Goal: Task Accomplishment & Management: Manage account settings

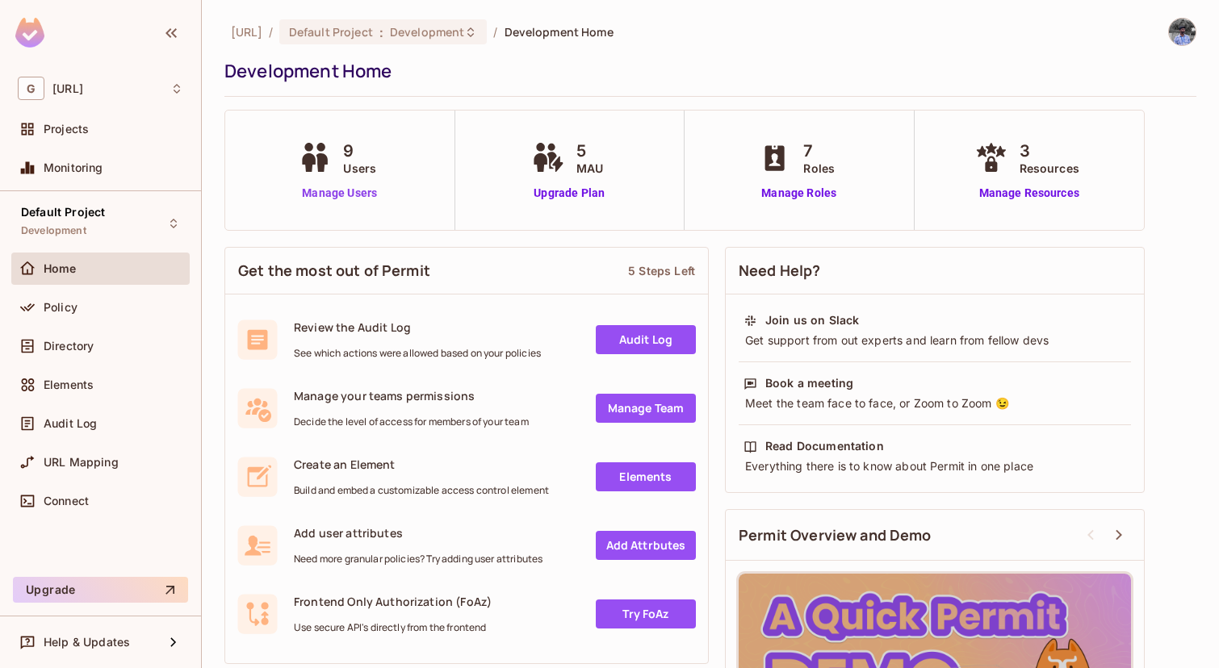
click at [355, 190] on link "Manage Users" at bounding box center [340, 193] width 90 height 17
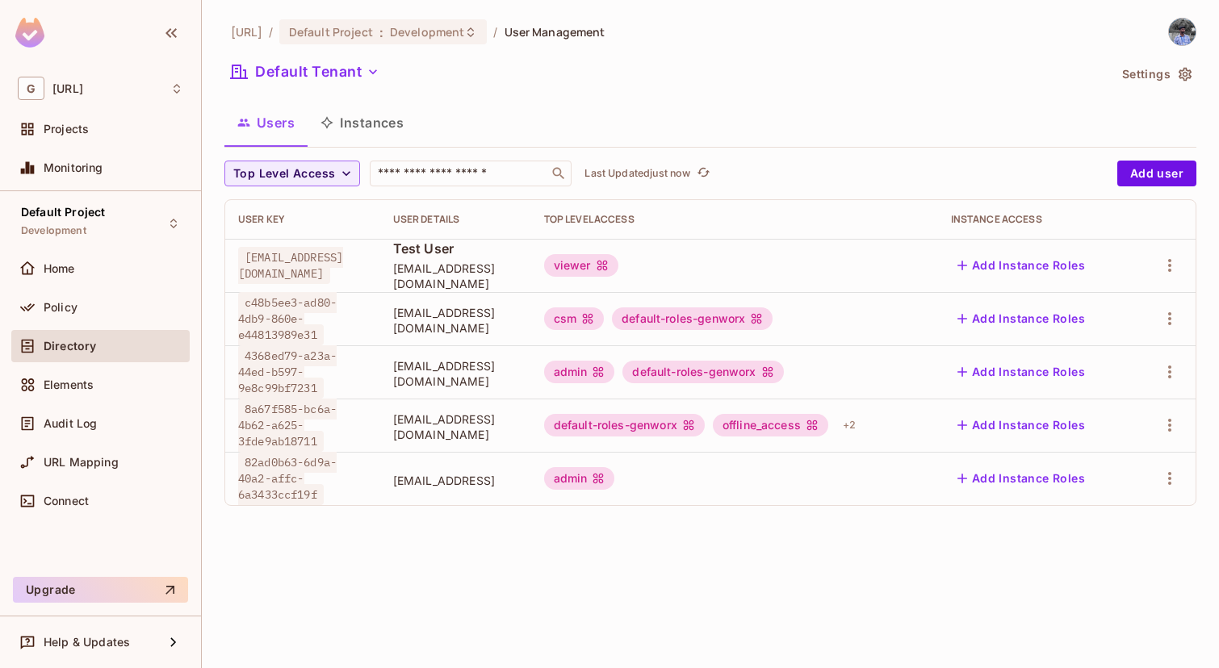
click at [752, 560] on div "genworx.ai / Default Project : Development / User Management Default Tenant Set…" at bounding box center [710, 334] width 1017 height 668
click at [836, 568] on div "genworx.ai / Default Project : Development / User Management Default Tenant Set…" at bounding box center [710, 334] width 1017 height 668
click at [1179, 429] on icon "button" at bounding box center [1169, 425] width 19 height 19
click at [1125, 536] on div "Delete User" at bounding box center [1106, 533] width 64 height 16
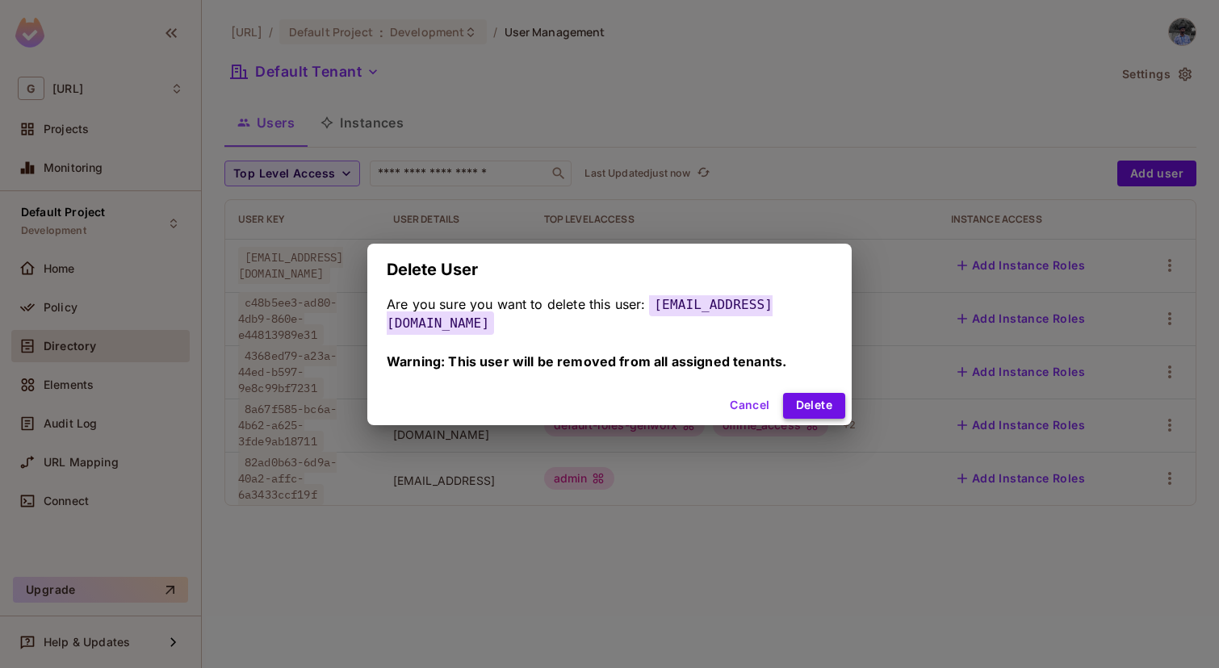
click at [798, 395] on button "Delete" at bounding box center [814, 406] width 62 height 26
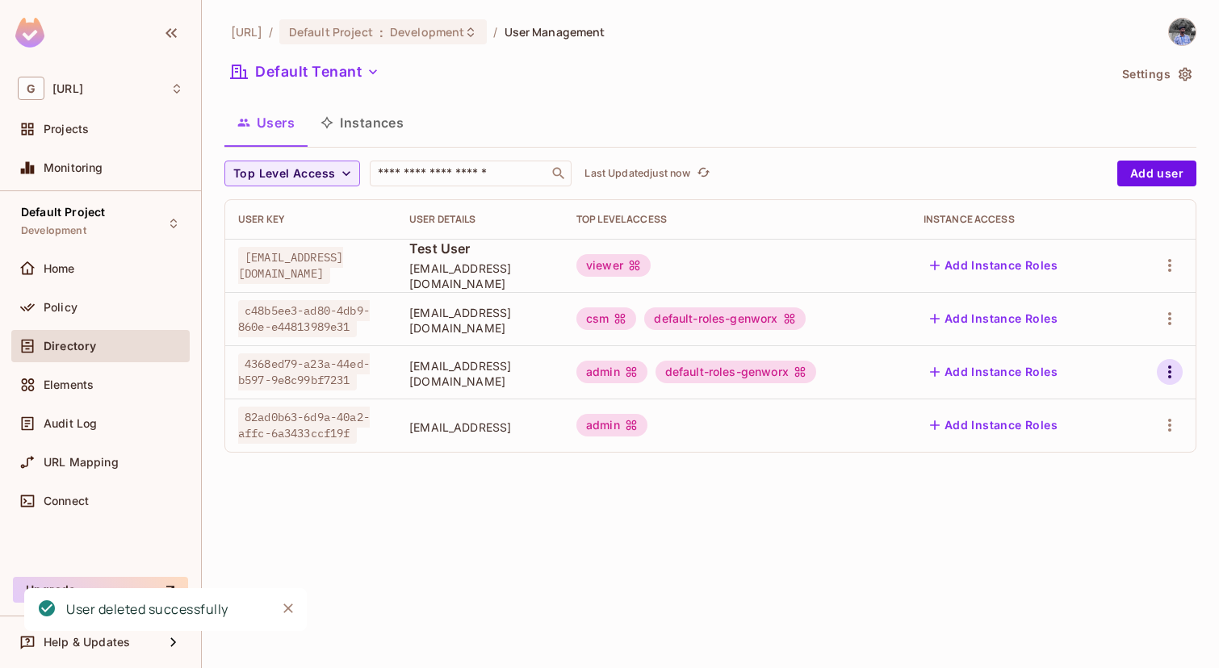
click at [1169, 370] on icon "button" at bounding box center [1169, 371] width 19 height 19
click at [1134, 472] on div "Delete User" at bounding box center [1106, 480] width 64 height 16
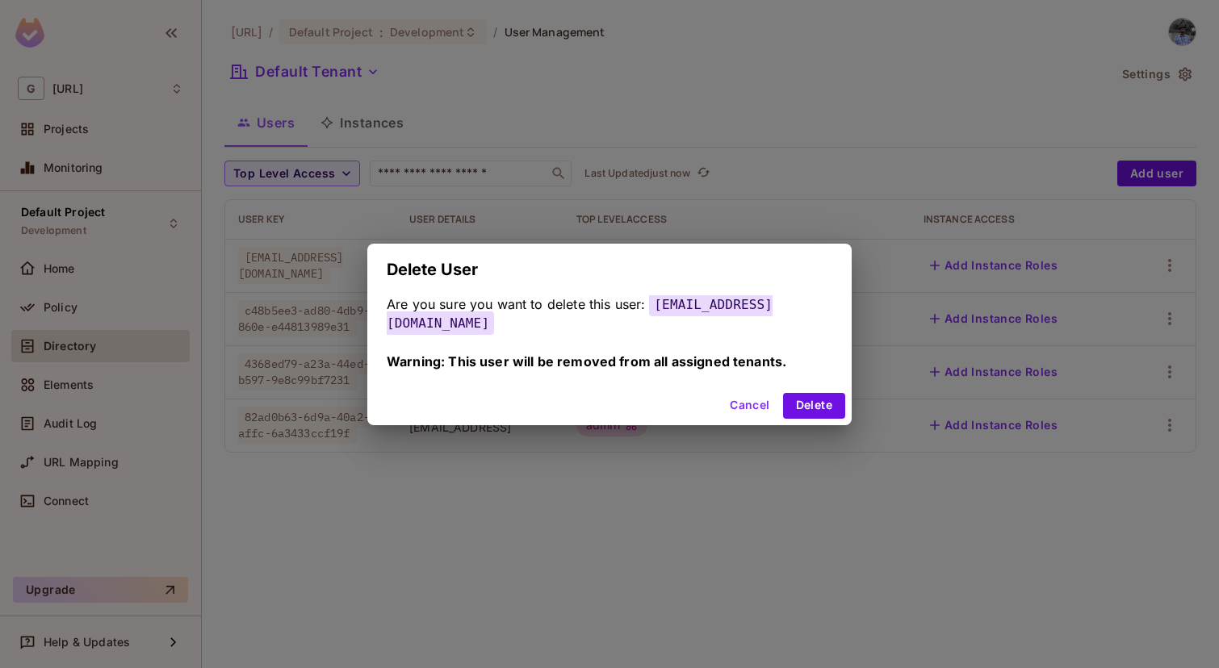
click at [723, 400] on button "Cancel" at bounding box center [749, 406] width 52 height 26
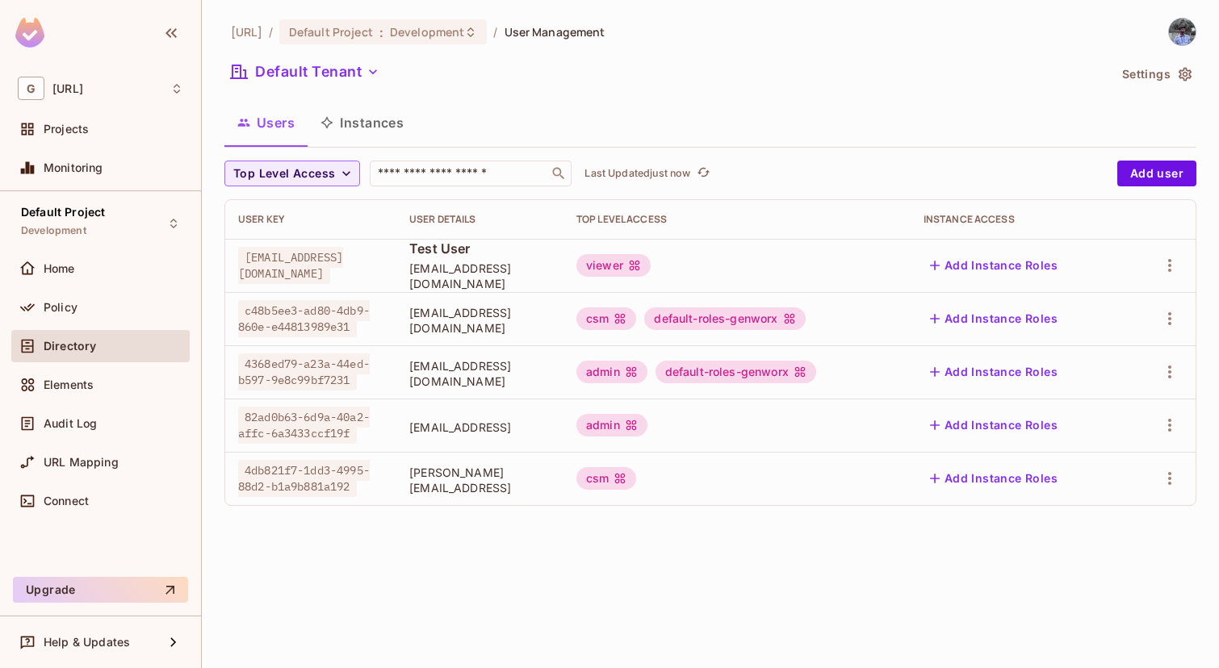
click at [615, 427] on div "admin" at bounding box center [611, 425] width 71 height 23
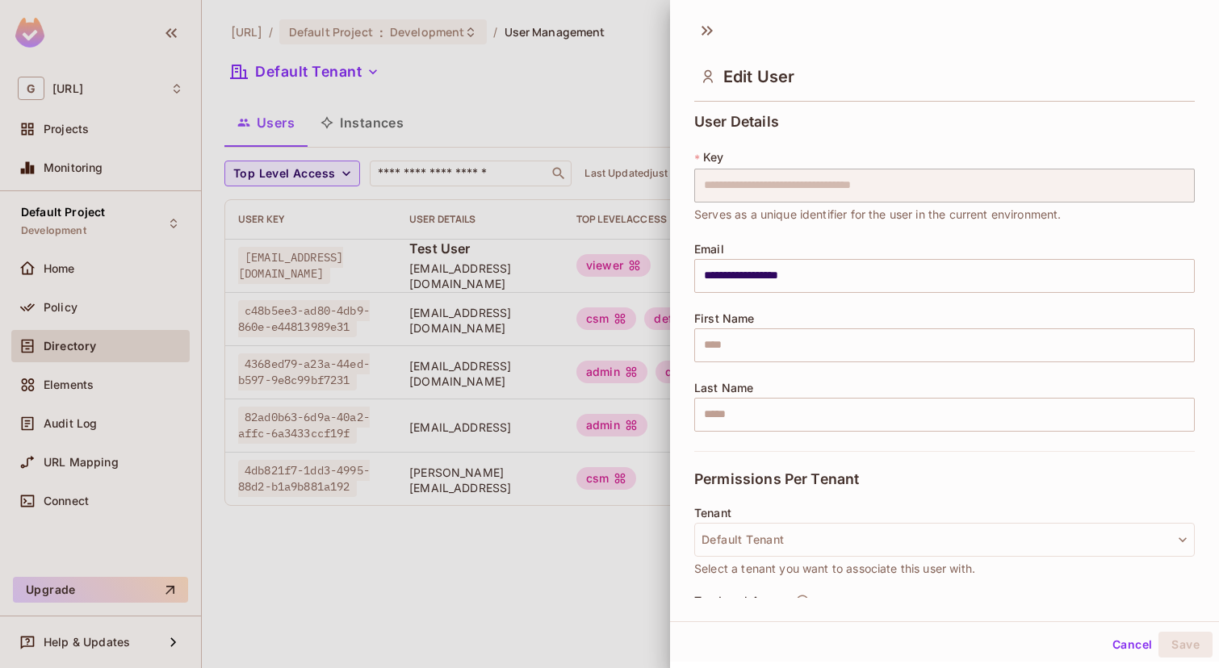
click at [491, 111] on div at bounding box center [609, 334] width 1219 height 668
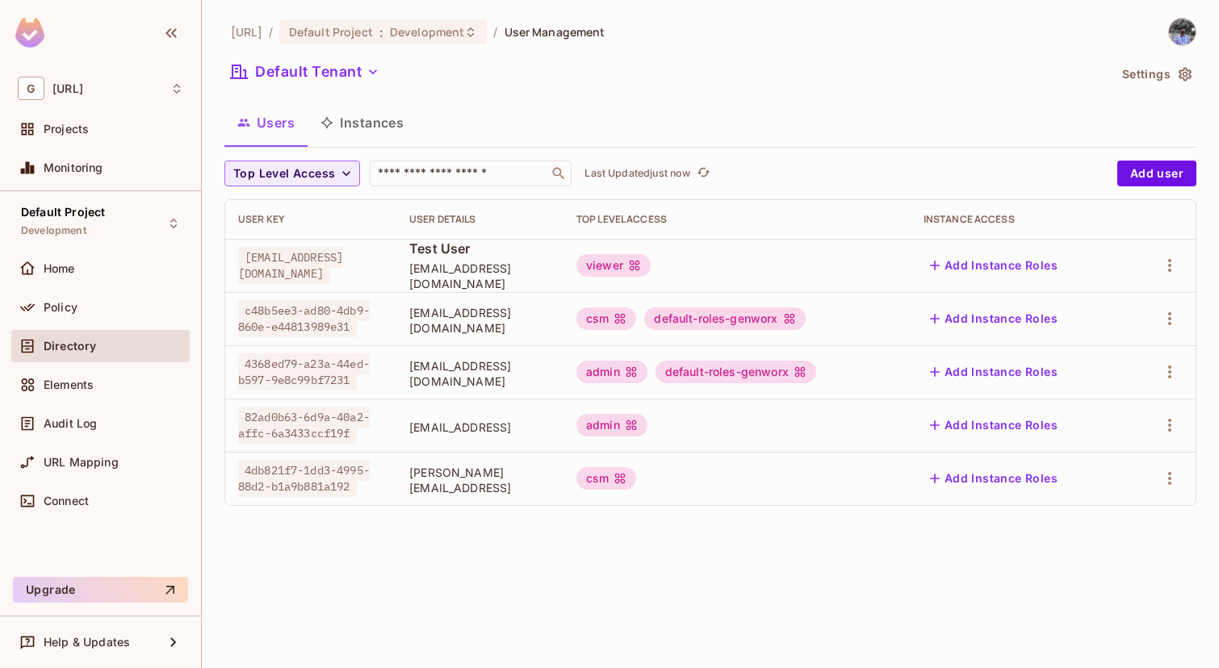
click at [634, 436] on div "admin" at bounding box center [611, 425] width 71 height 23
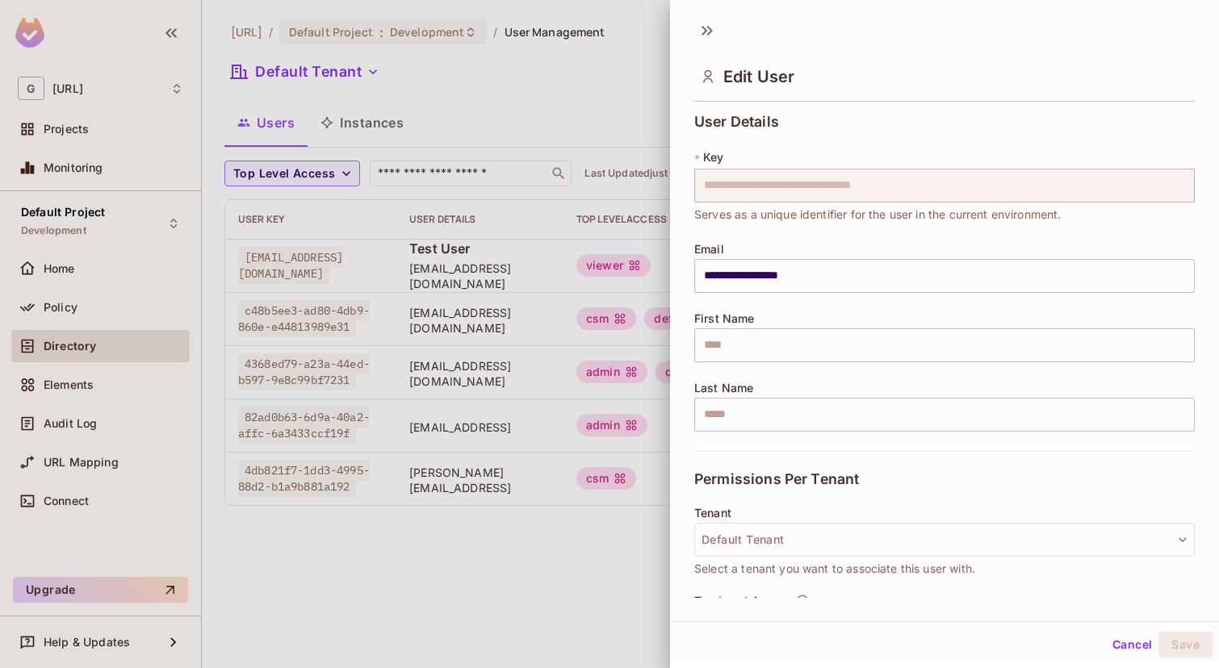
click at [526, 567] on div at bounding box center [609, 334] width 1219 height 668
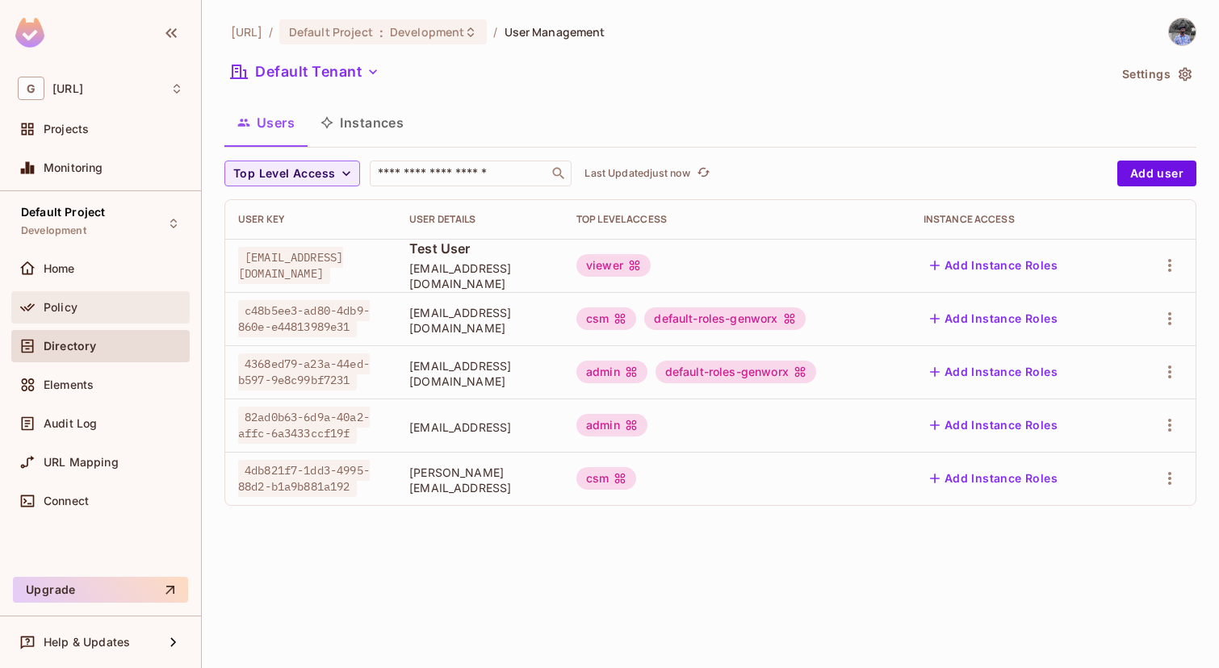
click at [40, 317] on div "Policy" at bounding box center [100, 307] width 178 height 32
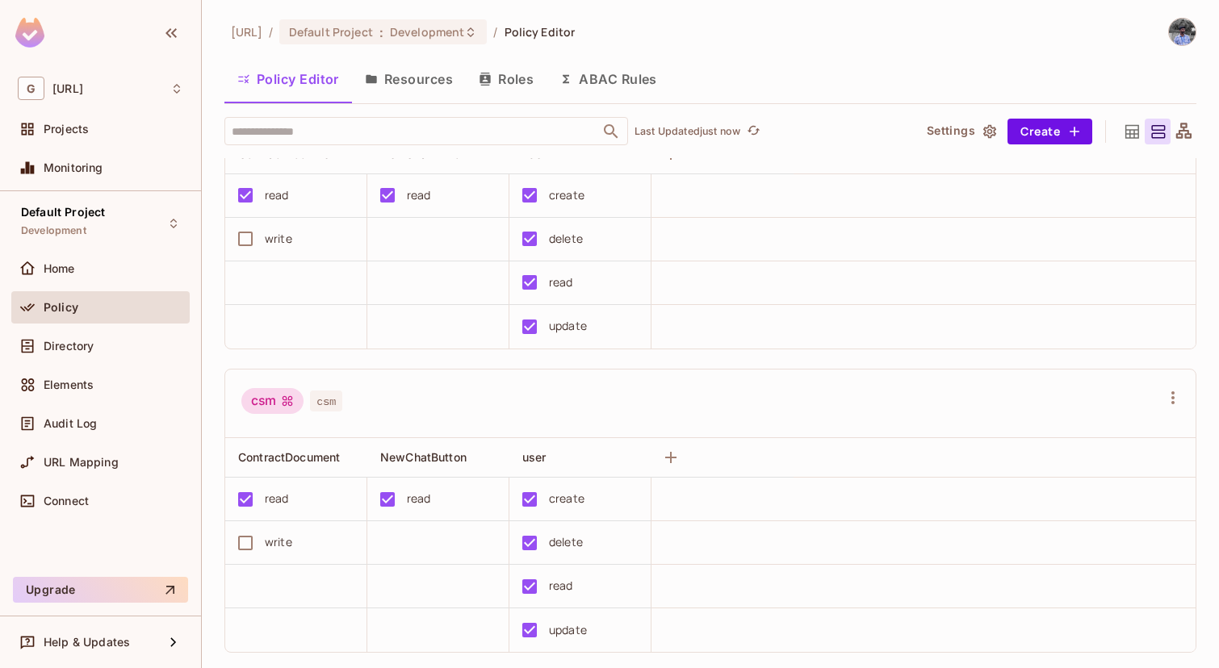
scroll to position [109, 0]
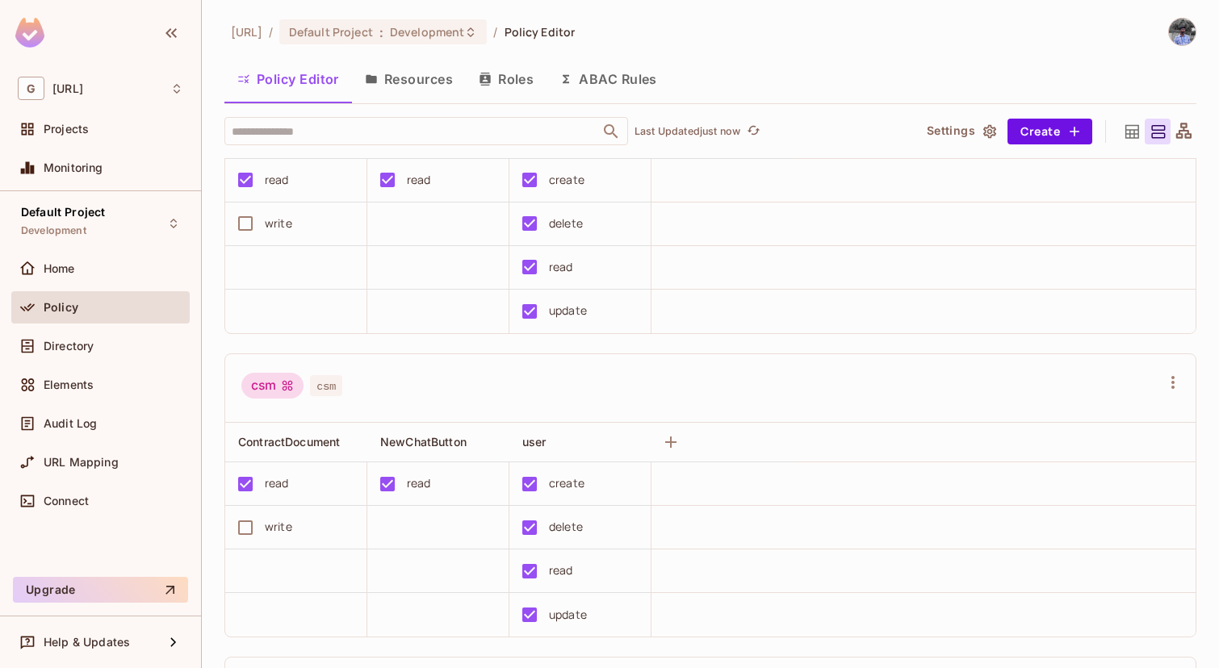
click at [395, 75] on button "Resources" at bounding box center [409, 79] width 114 height 40
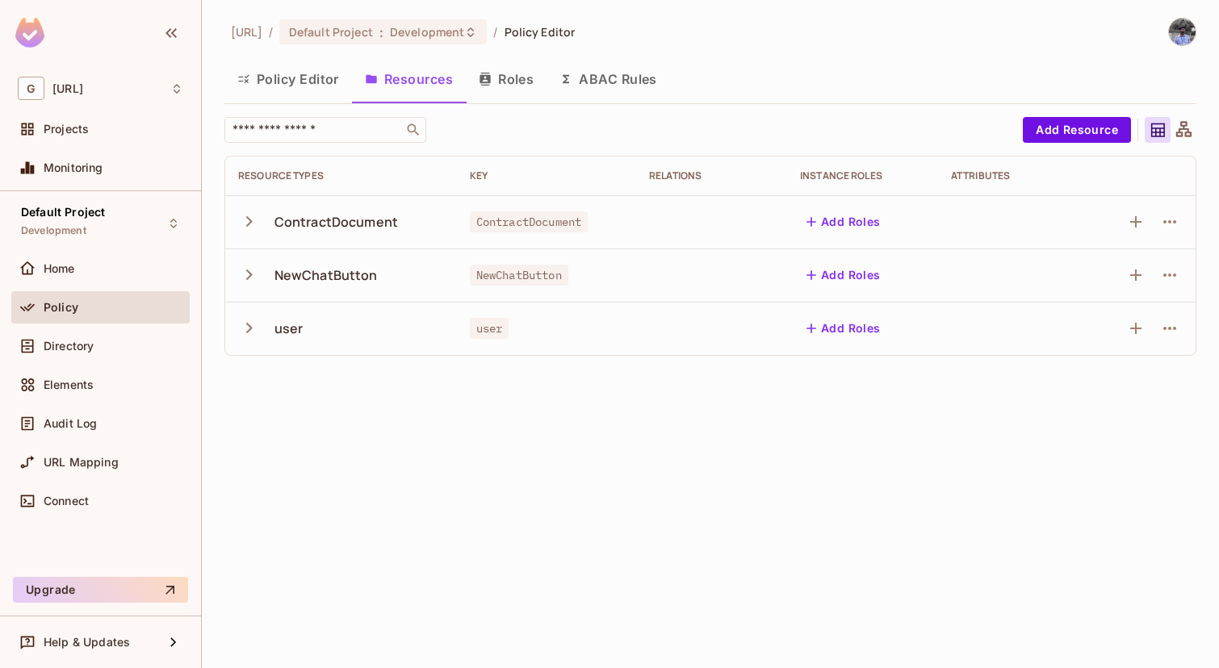
click at [515, 87] on button "Roles" at bounding box center [506, 79] width 81 height 40
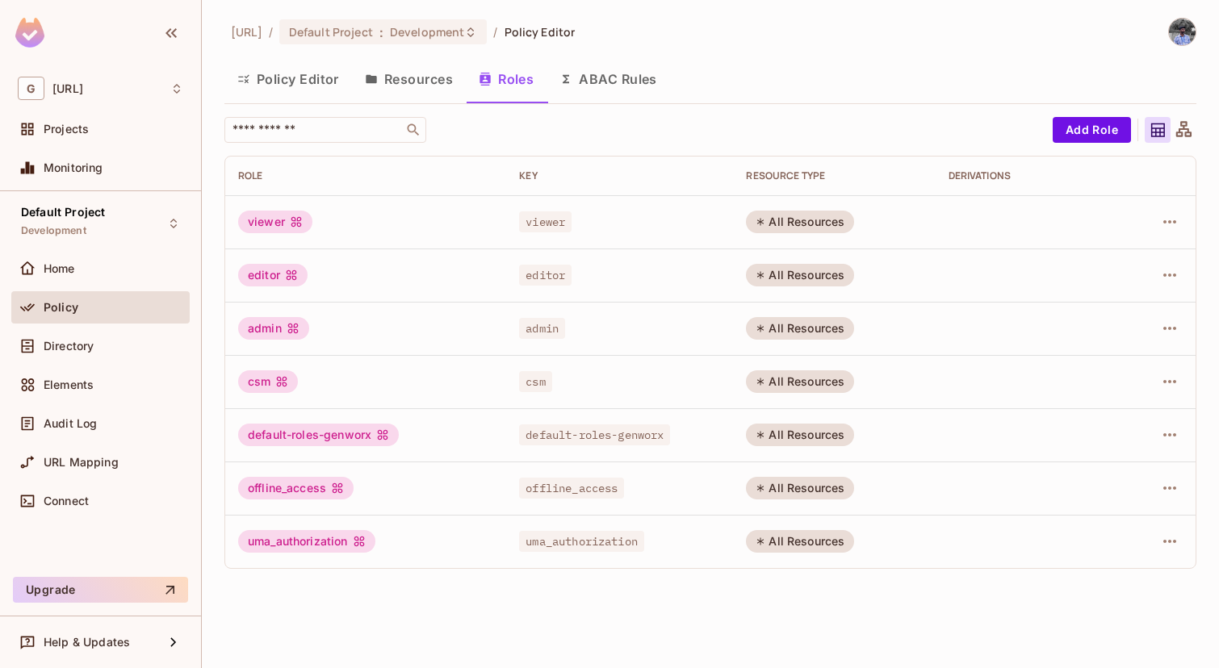
click at [614, 66] on button "ABAC Rules" at bounding box center [608, 79] width 124 height 40
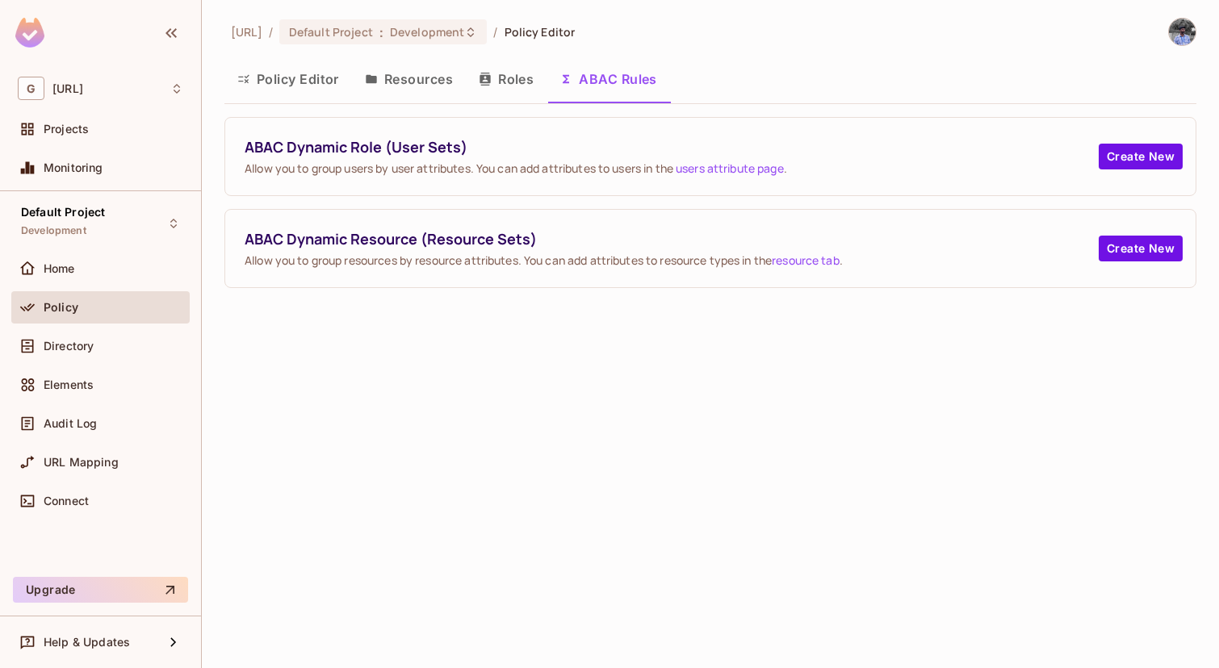
click at [445, 88] on button "Resources" at bounding box center [409, 79] width 114 height 40
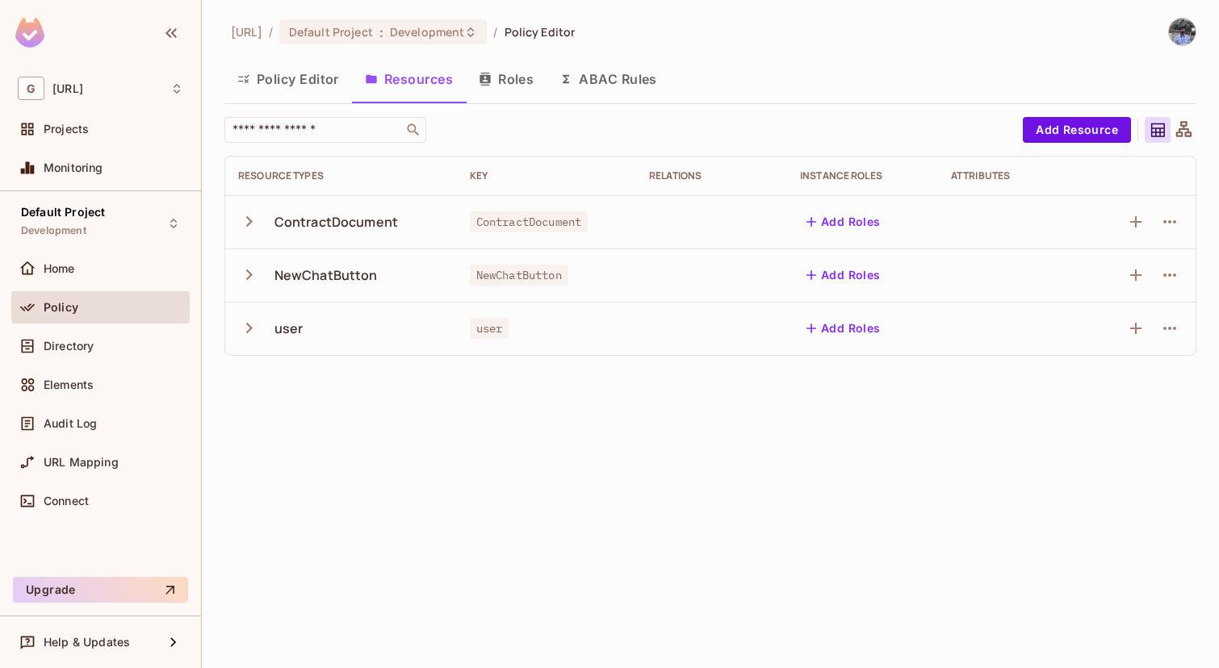
click at [307, 99] on div "Policy Editor Resources Roles ABAC Rules" at bounding box center [710, 81] width 972 height 44
click at [278, 96] on button "Policy Editor" at bounding box center [288, 79] width 128 height 40
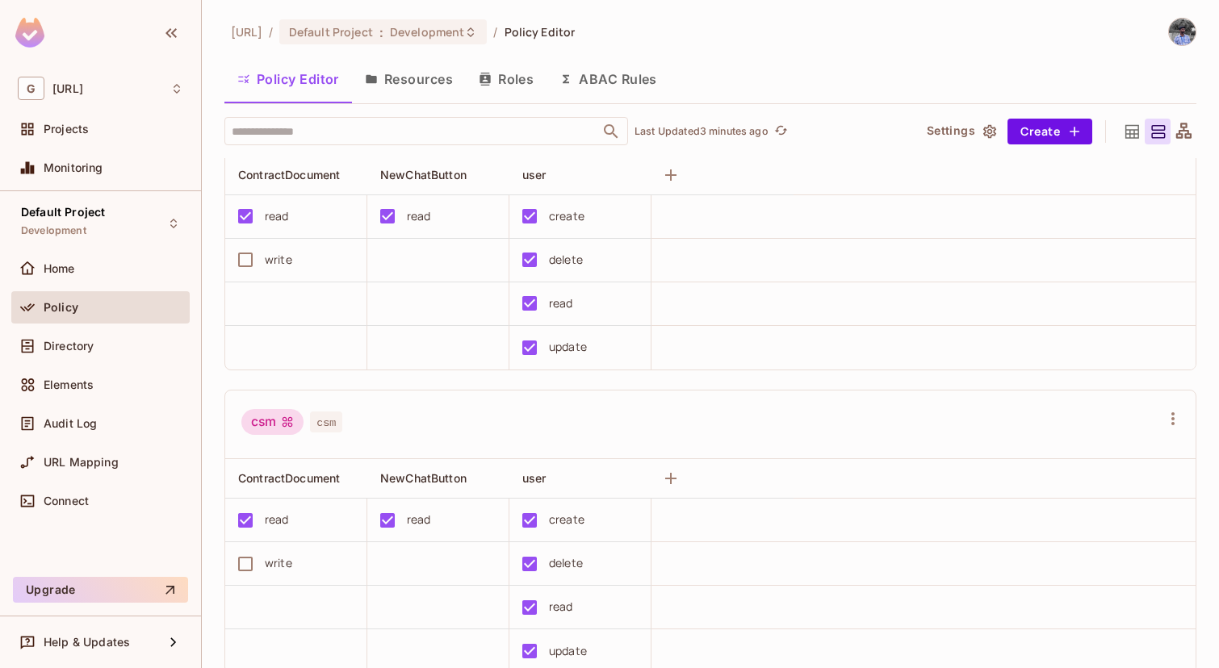
scroll to position [31, 0]
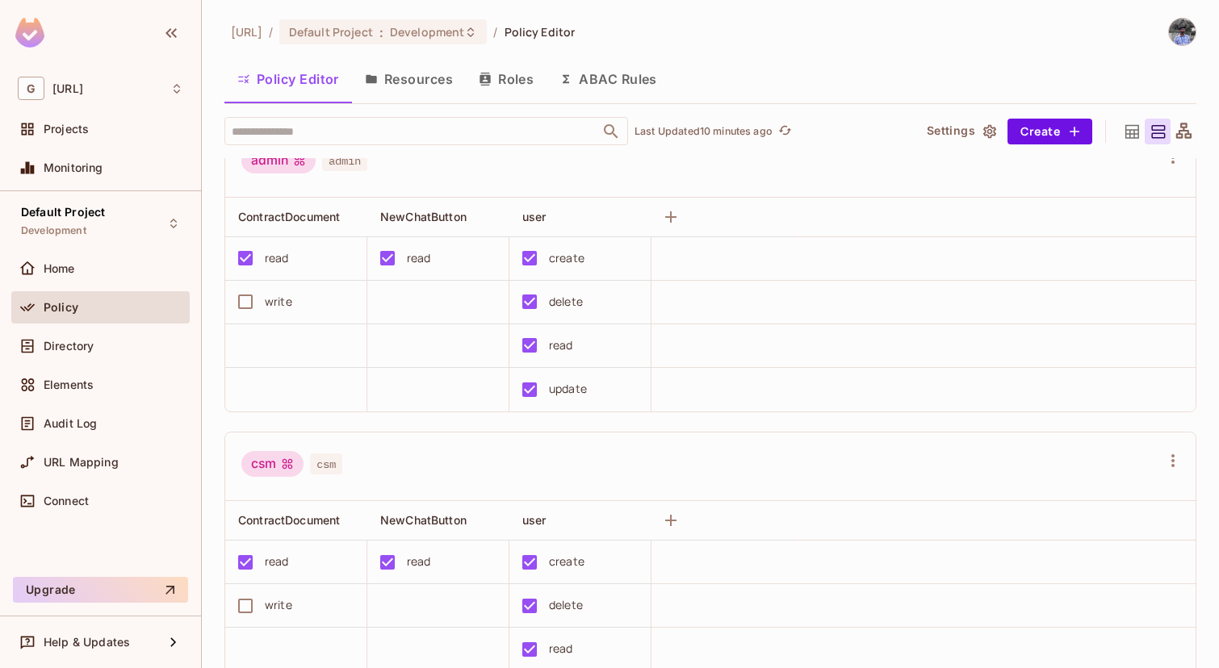
click at [425, 86] on button "Resources" at bounding box center [409, 79] width 114 height 40
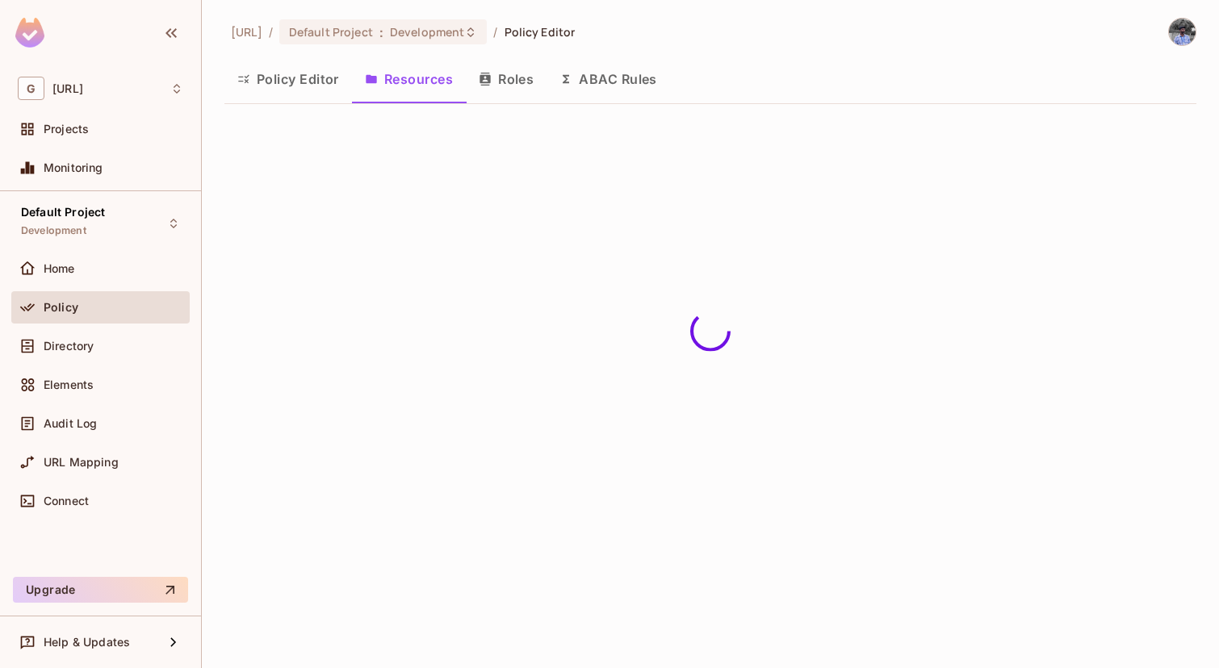
click at [501, 82] on button "Roles" at bounding box center [506, 79] width 81 height 40
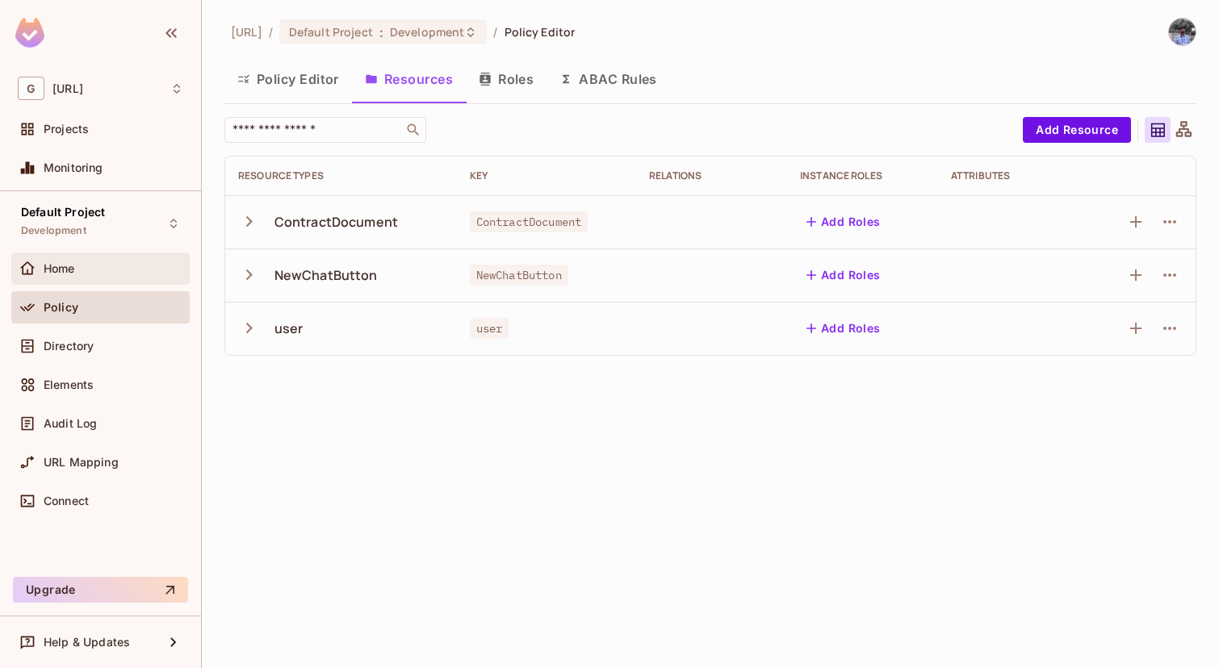
click at [57, 273] on span "Home" at bounding box center [59, 268] width 31 height 13
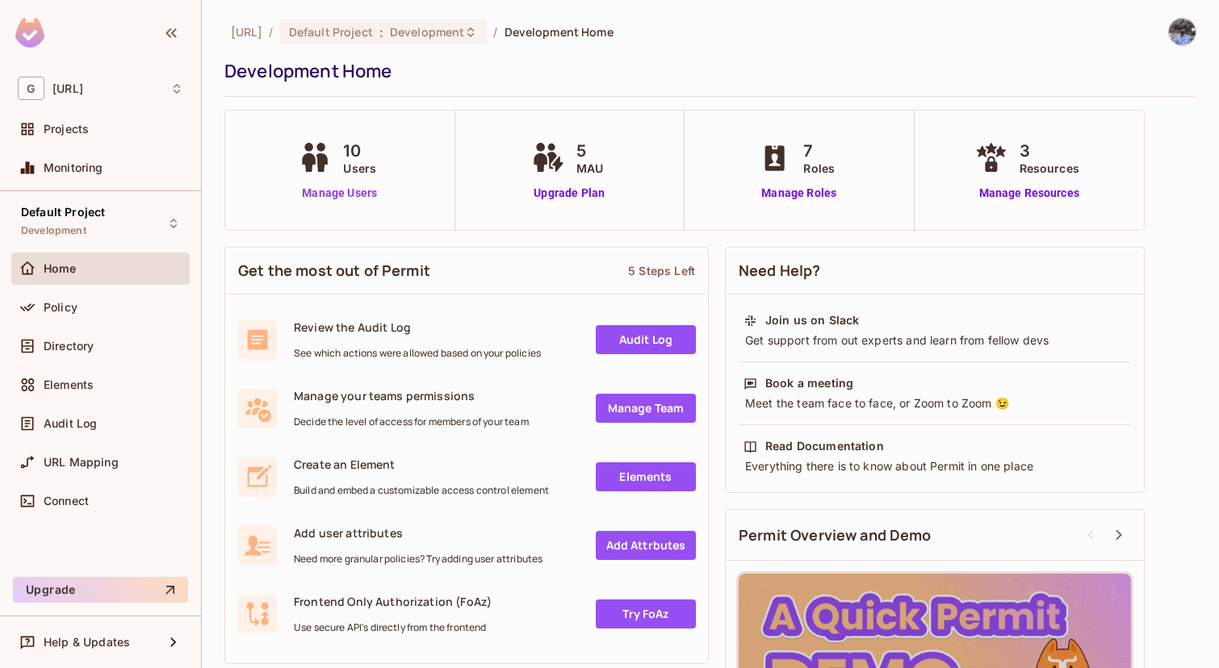
click at [358, 190] on link "Manage Users" at bounding box center [340, 193] width 90 height 17
